Goal: Answer question/provide support: Share knowledge or assist other users

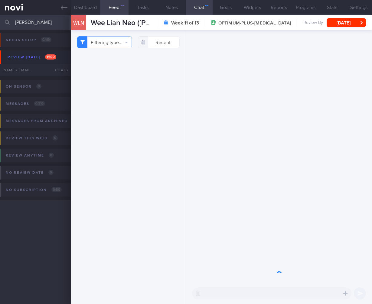
select select "9"
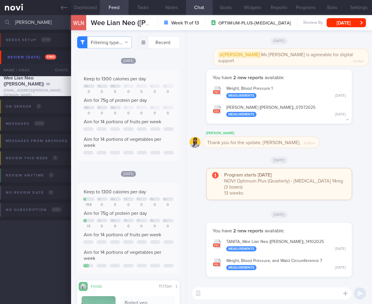
drag, startPoint x: 35, startPoint y: 24, endPoint x: 4, endPoint y: 20, distance: 32.0
click at [4, 20] on div "[PERSON_NAME] Assigned patients Assigned patients All active patients Archived …" at bounding box center [186, 22] width 372 height 15
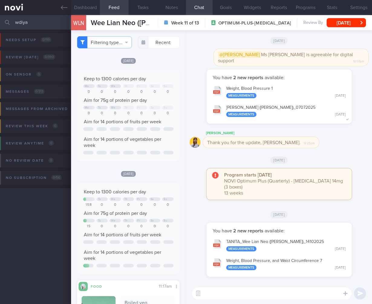
click at [21, 20] on input "wdiya" at bounding box center [186, 22] width 372 height 15
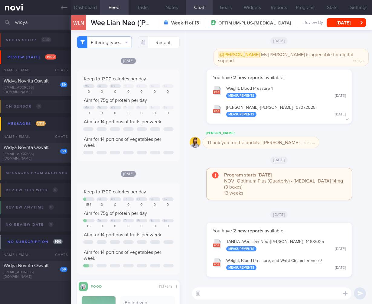
type input "widya"
drag, startPoint x: 43, startPoint y: 96, endPoint x: 47, endPoint y: 85, distance: 11.8
click at [43, 96] on div "Needs setup 0 / 119 Name / Email Chats Setup tasks needed Review [DATE] 1 / 390…" at bounding box center [186, 165] width 372 height 271
click at [47, 86] on div "59 Widya Novrita [PERSON_NAME] [EMAIL_ADDRESS][DOMAIN_NAME]" at bounding box center [35, 86] width 71 height 17
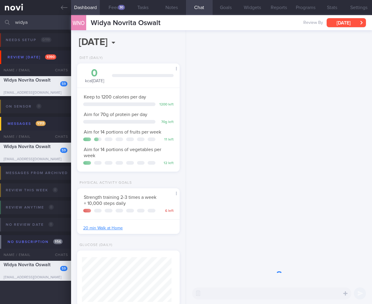
click at [356, 23] on button "[DATE]" at bounding box center [346, 22] width 39 height 9
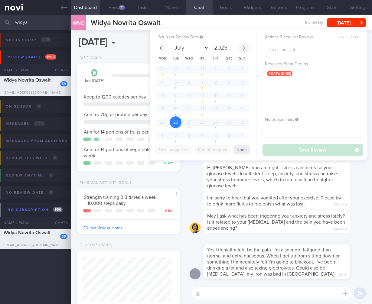
click at [245, 50] on span at bounding box center [244, 48] width 10 height 10
click at [245, 50] on icon at bounding box center [244, 48] width 4 height 4
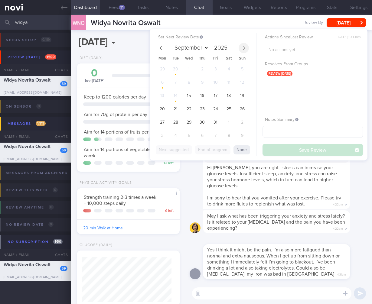
select select "9"
click at [191, 93] on span "15" at bounding box center [189, 96] width 12 height 12
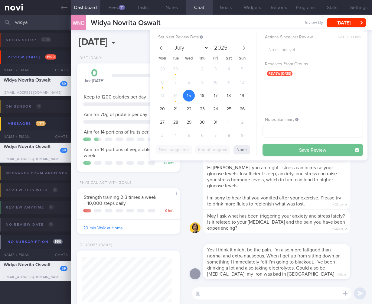
click at [332, 150] on button "Save Review" at bounding box center [312, 150] width 100 height 12
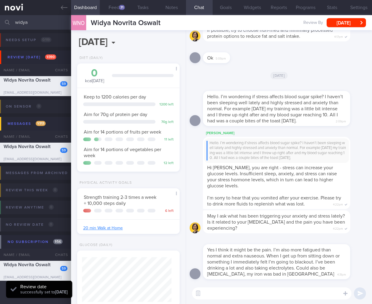
click at [289, 205] on span "I’m sorry to hear that you vomited after your exercise. Please try to drink mor…" at bounding box center [274, 201] width 134 height 11
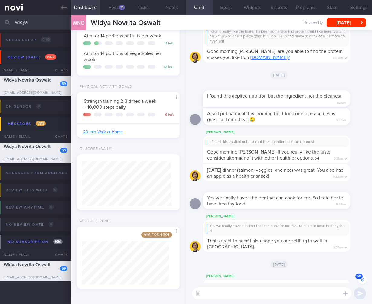
scroll to position [-1216, 0]
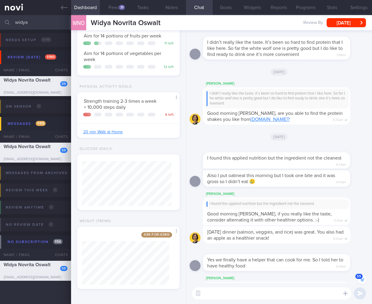
click at [232, 293] on textarea at bounding box center [271, 294] width 159 height 12
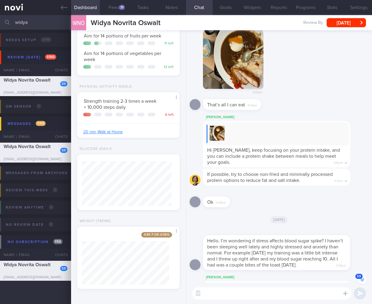
scroll to position [0, 0]
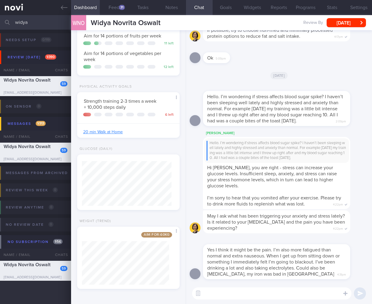
paste textarea "[URL][DOMAIN_NAME]"
type textarea "[URL][DOMAIN_NAME]"
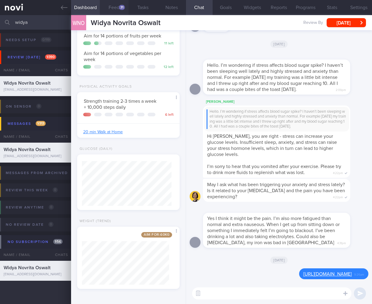
click at [122, 2] on button "Feed 31" at bounding box center [114, 7] width 29 height 15
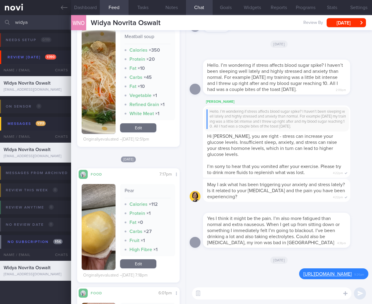
scroll to position [2970, 0]
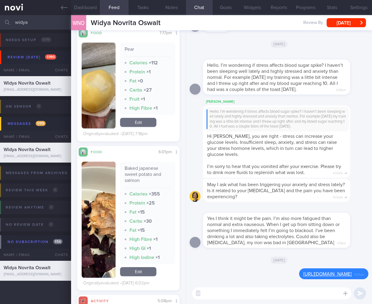
drag, startPoint x: 43, startPoint y: 23, endPoint x: -32, endPoint y: 21, distance: 75.3
click at [0, 21] on html "You are offline! Some functionality will be unavailable Patients New Users Coac…" at bounding box center [186, 152] width 372 height 304
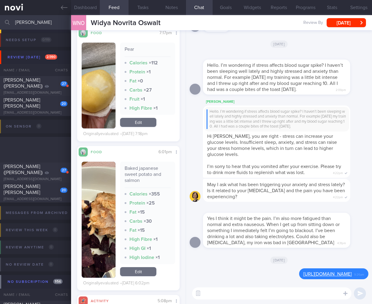
scroll to position [37, 0]
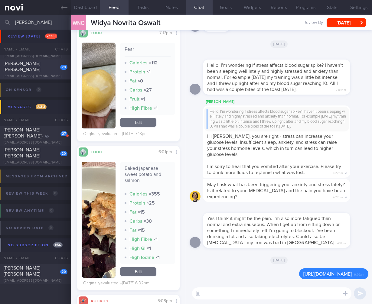
type input "[PERSON_NAME]"
click at [40, 65] on span "[PERSON_NAME] [PERSON_NAME]" at bounding box center [22, 66] width 37 height 11
type input "Dr TCU [DATE]"
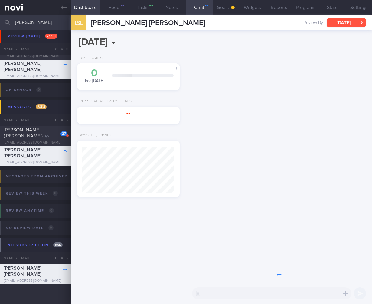
click at [338, 24] on button "[DATE]" at bounding box center [346, 22] width 39 height 9
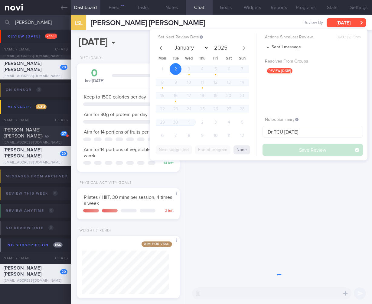
scroll to position [-556, 0]
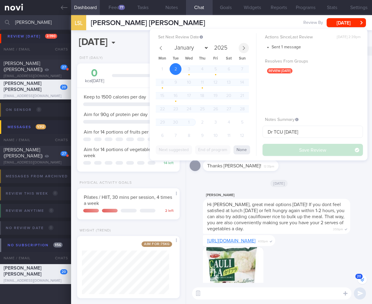
click at [246, 48] on span at bounding box center [244, 48] width 10 height 10
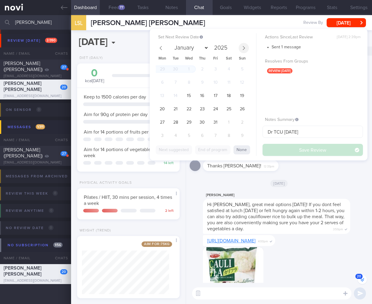
select select "9"
click at [189, 95] on span "15" at bounding box center [189, 96] width 12 height 12
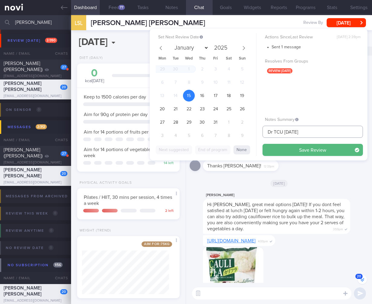
drag, startPoint x: 258, startPoint y: 128, endPoint x: 264, endPoint y: 130, distance: 6.2
click at [269, 131] on input "Dr TCU [DATE]" at bounding box center [312, 132] width 100 height 12
drag, startPoint x: 264, startPoint y: 130, endPoint x: 298, endPoint y: 151, distance: 40.0
click at [239, 129] on div "Set Next Review Date [DATE] January February March April May June July August S…" at bounding box center [259, 95] width 218 height 132
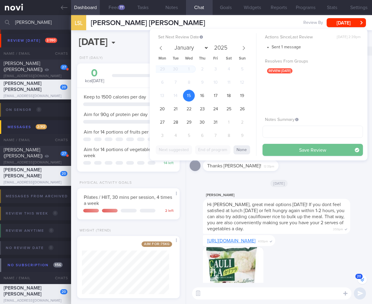
click at [298, 151] on button "Save Review" at bounding box center [312, 150] width 100 height 12
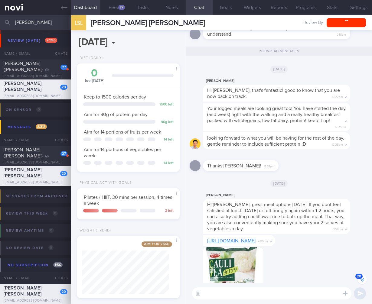
click at [317, 192] on div "[PERSON_NAME]" at bounding box center [285, 195] width 165 height 7
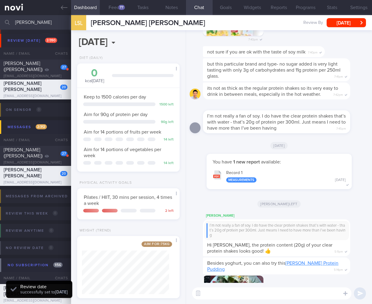
scroll to position [0, 0]
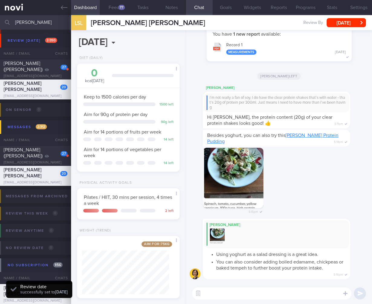
click at [108, 177] on div "Diet (Daily) 0 kcal [DATE] Carbs Protein Fat 0 g 0 g 0 g Keep to 1500 calories …" at bounding box center [128, 117] width 115 height 122
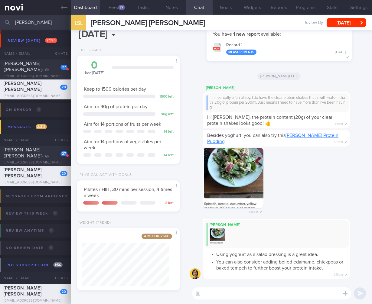
click at [20, 29] on input "[PERSON_NAME]" at bounding box center [186, 22] width 372 height 15
click at [20, 28] on input "[PERSON_NAME]" at bounding box center [186, 22] width 372 height 15
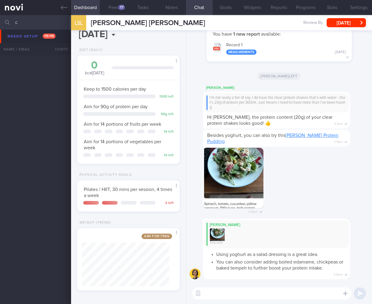
scroll to position [1074, 0]
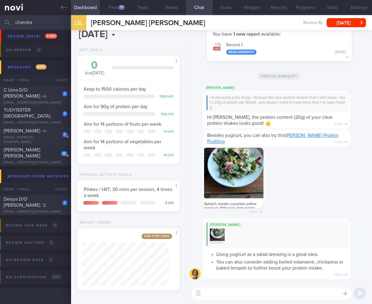
scroll to position [136, 0]
type input "chandra"
click at [199, 296] on button "button" at bounding box center [198, 293] width 11 height 11
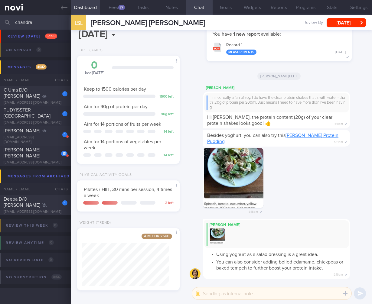
click at [210, 294] on textarea at bounding box center [271, 294] width 159 height 12
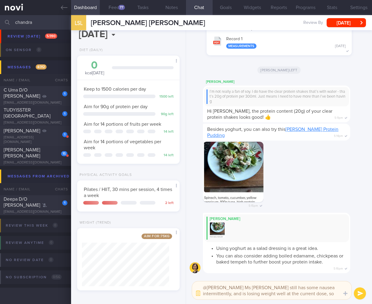
scroll to position [0, 0]
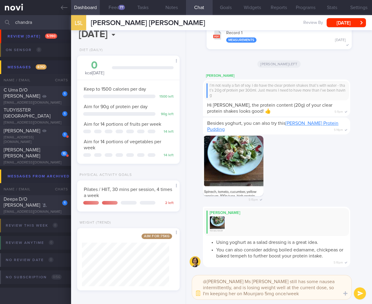
type textarea "@[PERSON_NAME] Ms [PERSON_NAME] still has some nausea intermittently, and is lo…"
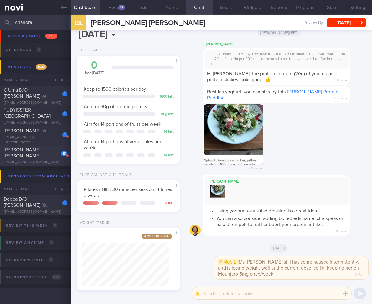
click at [27, 155] on div "[PERSON_NAME] [PERSON_NAME]" at bounding box center [35, 153] width 62 height 12
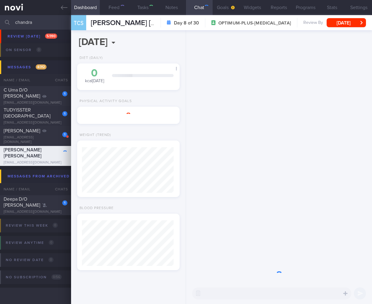
scroll to position [46, 92]
click at [346, 24] on button "[DATE]" at bounding box center [346, 22] width 39 height 9
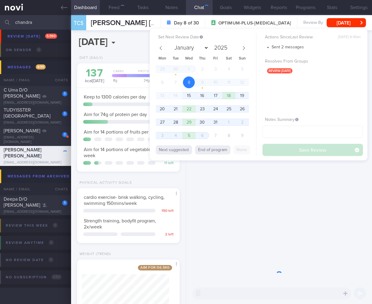
scroll to position [52, 87]
click at [187, 99] on span "15" at bounding box center [189, 96] width 12 height 12
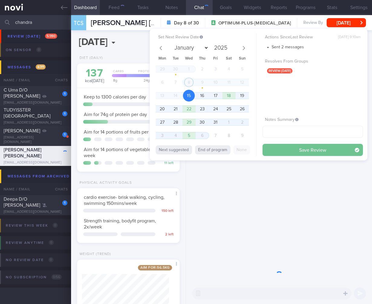
click at [317, 150] on button "Save Review" at bounding box center [312, 150] width 100 height 12
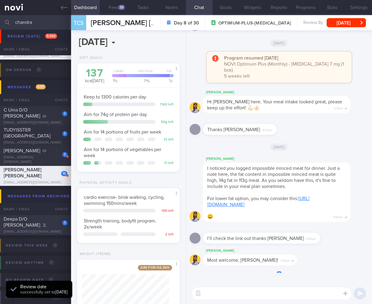
scroll to position [104, 0]
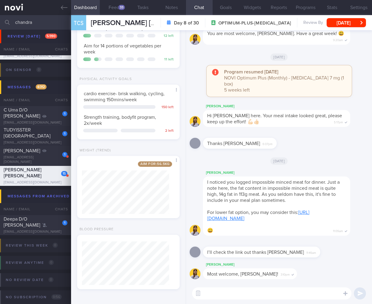
click at [30, 23] on input "chandra" at bounding box center [186, 22] width 372 height 15
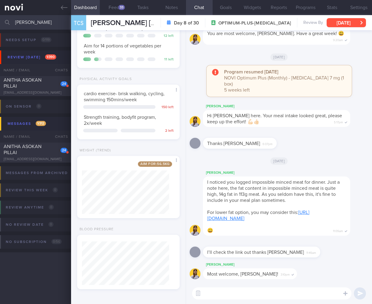
type input "[PERSON_NAME]"
click at [47, 84] on div "ANITHA ASOKAN PILLAI" at bounding box center [35, 83] width 62 height 12
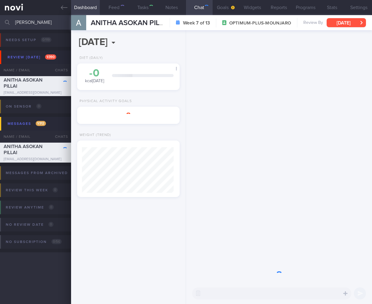
click at [354, 23] on button "[DATE]" at bounding box center [346, 22] width 39 height 9
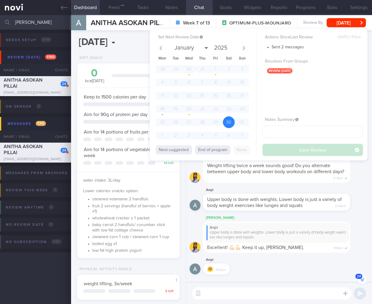
scroll to position [52, 87]
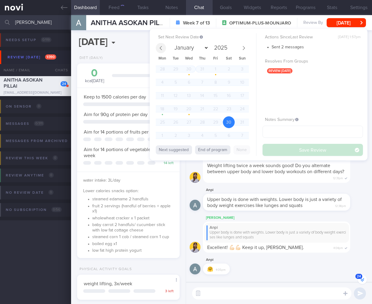
click at [223, 151] on button "End of program" at bounding box center [212, 149] width 35 height 9
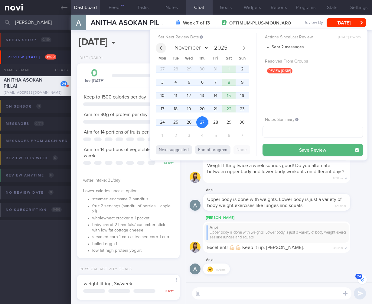
click at [159, 47] on icon at bounding box center [161, 48] width 4 height 4
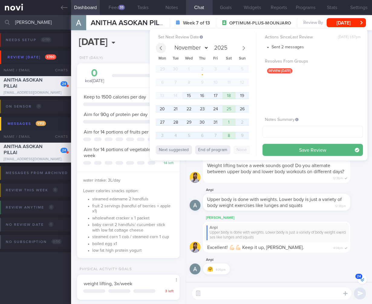
select select "9"
click at [193, 96] on span "15" at bounding box center [189, 96] width 12 height 12
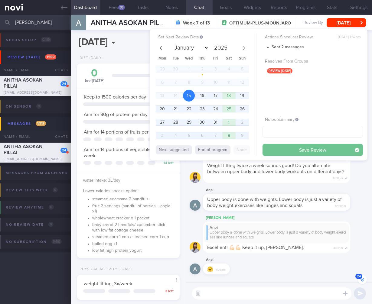
click at [310, 147] on button "Save Review" at bounding box center [312, 150] width 100 height 12
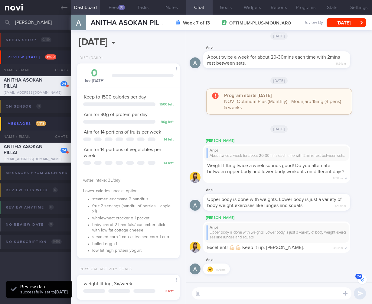
click at [320, 206] on div "Upper body is done with weights. Lower body is just a variety of body weight ex…" at bounding box center [276, 202] width 147 height 17
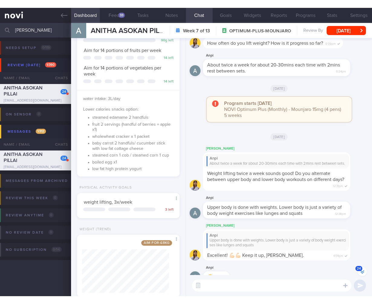
scroll to position [-830, 0]
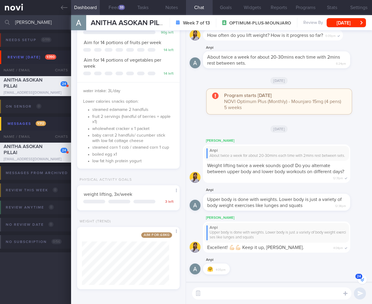
click at [28, 22] on input "[PERSON_NAME]" at bounding box center [186, 22] width 372 height 15
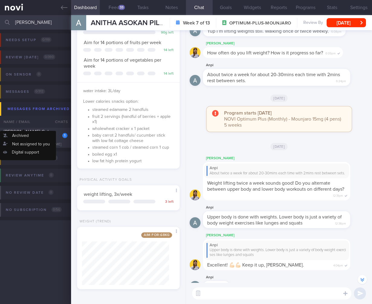
scroll to position [-812, 0]
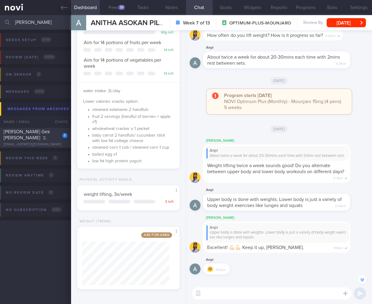
type input "[PERSON_NAME]"
click at [36, 131] on span "[PERSON_NAME] Gek [PERSON_NAME]" at bounding box center [27, 134] width 46 height 11
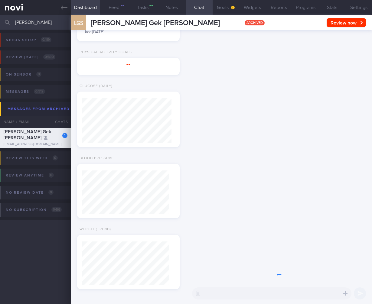
scroll to position [44, 87]
click at [254, 293] on textarea at bounding box center [271, 294] width 159 height 12
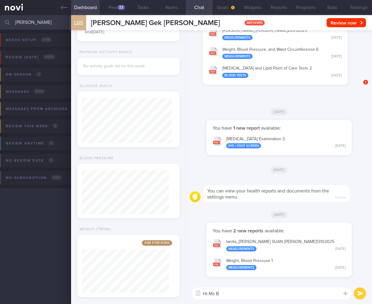
scroll to position [45, 89]
type textarea "Hi Ms [PERSON_NAME], [PERSON_NAME] here. Thank you for sending over the"
drag, startPoint x: 310, startPoint y: 294, endPoint x: 197, endPoint y: 294, distance: 113.4
click at [197, 294] on div "Chat Templates Admin [MEDICAL_DATA] Weight Nutrition Physical Activity Infograp…" at bounding box center [279, 293] width 186 height 21
drag, startPoint x: 61, startPoint y: 21, endPoint x: -24, endPoint y: 17, distance: 85.4
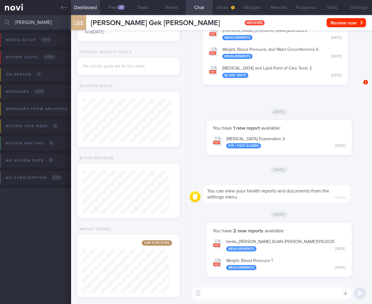
click at [0, 17] on html "You are offline! Some functionality will be unavailable Patients New Users Coac…" at bounding box center [186, 152] width 372 height 304
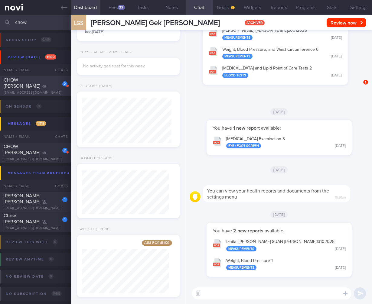
click at [37, 86] on div "CHOW [PERSON_NAME]" at bounding box center [35, 83] width 62 height 12
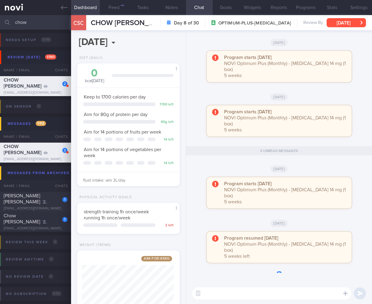
scroll to position [52, 87]
click at [355, 25] on button "[DATE]" at bounding box center [346, 22] width 39 height 9
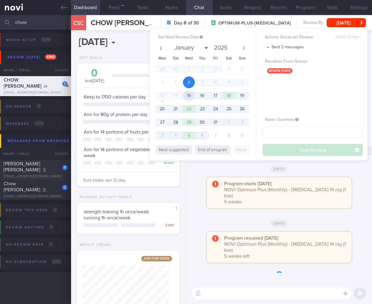
click at [185, 98] on span "15" at bounding box center [189, 96] width 12 height 12
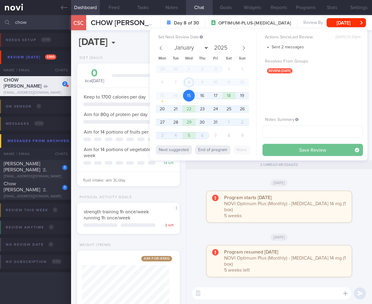
click at [328, 152] on button "Save Review" at bounding box center [312, 150] width 100 height 12
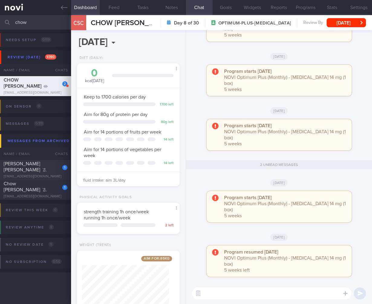
drag, startPoint x: 46, startPoint y: 26, endPoint x: -34, endPoint y: 20, distance: 80.9
click at [0, 20] on html "You are offline! Some functionality will be unavailable Patients New Users Coac…" at bounding box center [186, 152] width 372 height 304
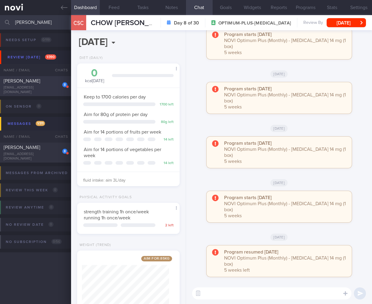
click at [39, 87] on div "8 [PERSON_NAME] [EMAIL_ADDRESS][DOMAIN_NAME]" at bounding box center [35, 86] width 71 height 17
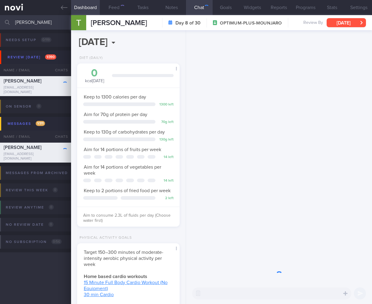
scroll to position [52, 87]
click at [357, 24] on button "[DATE]" at bounding box center [346, 22] width 39 height 9
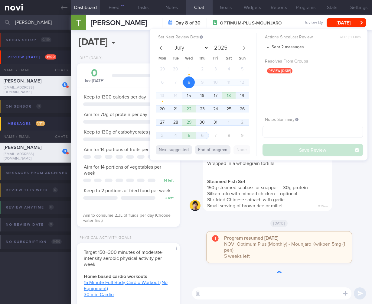
scroll to position [-413, 0]
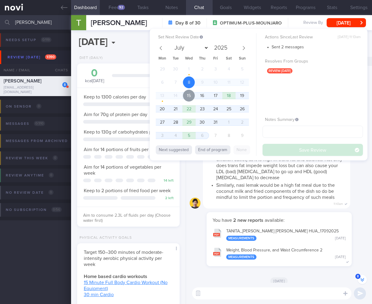
click at [192, 95] on span "15" at bounding box center [189, 96] width 12 height 12
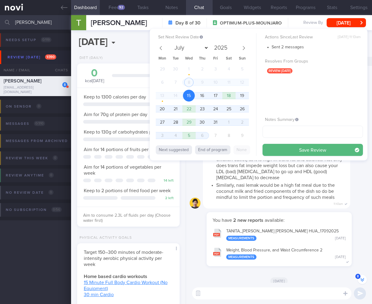
click at [325, 149] on button "Save Review" at bounding box center [312, 150] width 100 height 12
click at [329, 186] on li "Similarly, nasi lemak would be a high fat meal due to the coconut milk and frie…" at bounding box center [281, 191] width 130 height 20
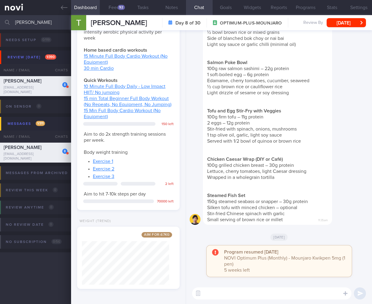
scroll to position [134, 0]
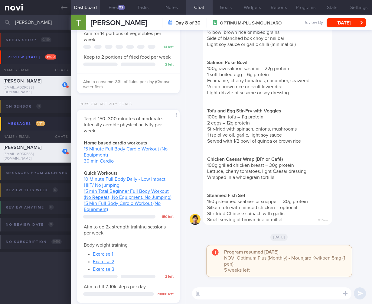
drag, startPoint x: 7, startPoint y: 21, endPoint x: 0, endPoint y: 21, distance: 6.7
click at [0, 21] on input "[PERSON_NAME]" at bounding box center [186, 22] width 372 height 15
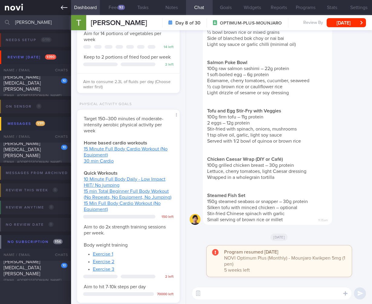
click at [1, 8] on link at bounding box center [35, 7] width 71 height 15
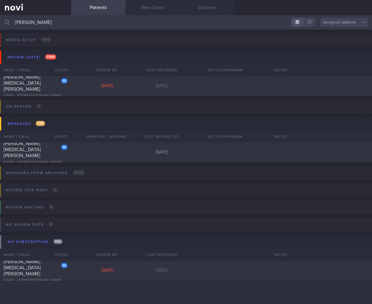
click at [344, 28] on input "[PERSON_NAME]" at bounding box center [186, 22] width 372 height 15
click at [345, 26] on button "Assigned patients" at bounding box center [344, 22] width 48 height 9
click at [341, 49] on button "Archived patients" at bounding box center [344, 50] width 48 height 9
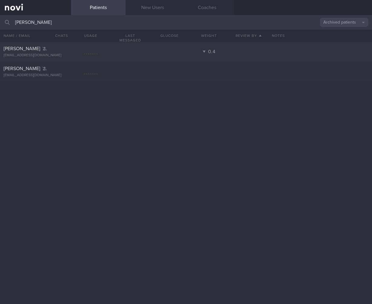
drag, startPoint x: 57, startPoint y: 17, endPoint x: -44, endPoint y: 21, distance: 100.5
click at [0, 21] on html "You are offline! Some functionality will be unavailable Patients New Users Coac…" at bounding box center [186, 152] width 372 height 304
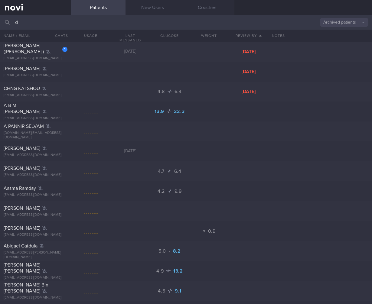
type input "d"
click at [349, 25] on button "Archived patients" at bounding box center [344, 22] width 48 height 9
click at [344, 34] on button "Assigned patients" at bounding box center [344, 32] width 48 height 9
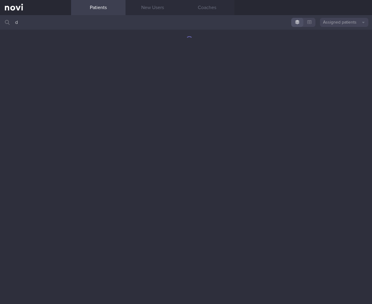
click at [119, 23] on input "d" at bounding box center [186, 22] width 372 height 15
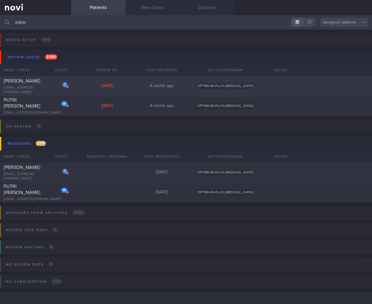
type input "edrin"
click at [58, 83] on div "1" at bounding box center [60, 82] width 13 height 9
select select "9"
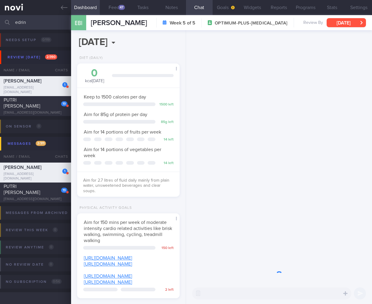
scroll to position [52, 87]
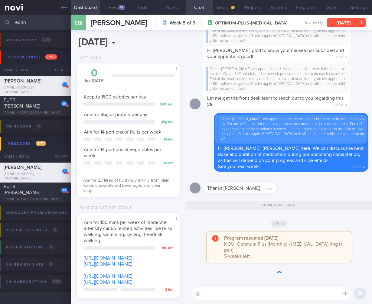
click at [339, 21] on button "[DATE]" at bounding box center [346, 22] width 39 height 9
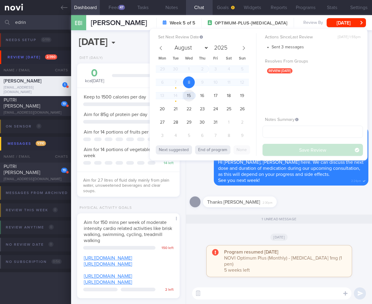
click at [192, 95] on span "15" at bounding box center [189, 96] width 12 height 12
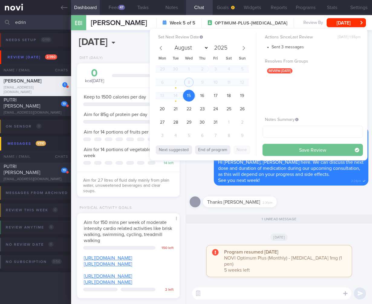
click at [311, 152] on button "Save Review" at bounding box center [312, 150] width 100 height 12
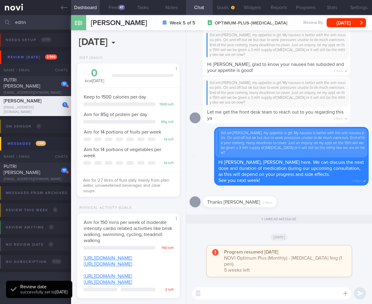
click at [336, 186] on div "Gd am [PERSON_NAME], my appetite is gd. My nausea is better with the anti nause…" at bounding box center [291, 156] width 155 height 59
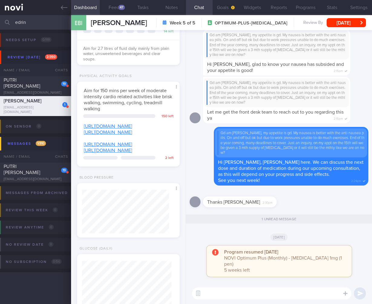
scroll to position [268, 0]
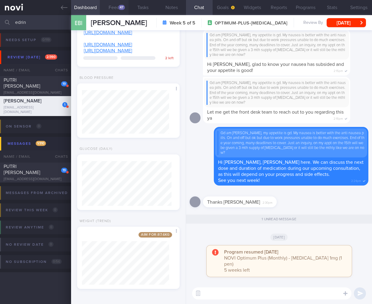
click at [113, 11] on button "Feed 47" at bounding box center [114, 7] width 29 height 15
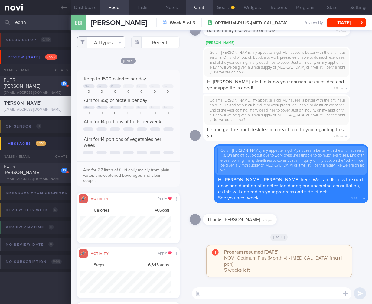
click at [96, 40] on button "All types" at bounding box center [101, 42] width 48 height 12
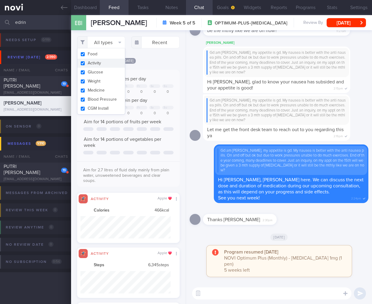
click at [101, 65] on button "Activity" at bounding box center [101, 63] width 48 height 9
checkbox input "false"
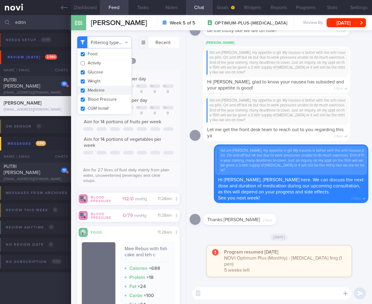
click at [152, 148] on div "Aim for 14 portions of vegetables per week" at bounding box center [128, 142] width 90 height 12
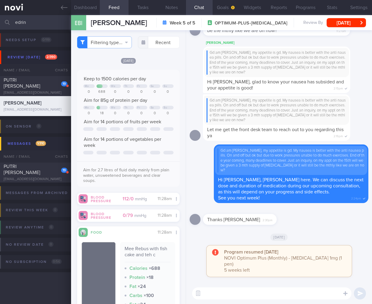
click at [52, 27] on input "edrin" at bounding box center [186, 22] width 372 height 15
click at [43, 86] on div "PUTRI [PERSON_NAME]" at bounding box center [35, 83] width 62 height 12
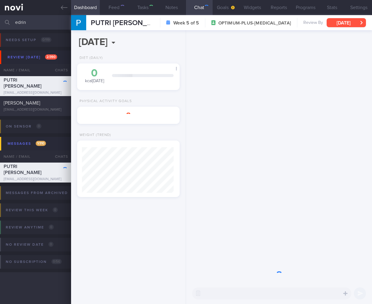
scroll to position [46, 92]
click at [362, 22] on icon "button" at bounding box center [361, 23] width 3 height 4
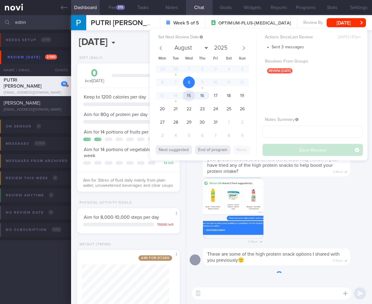
scroll to position [52, 87]
click at [189, 93] on span "15" at bounding box center [189, 96] width 12 height 12
click at [320, 146] on button "Save Review" at bounding box center [312, 150] width 100 height 12
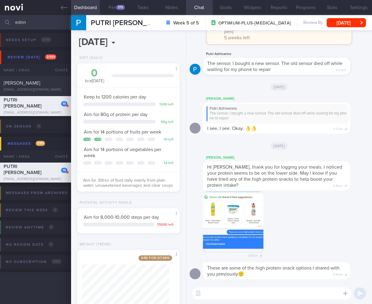
scroll to position [28, 0]
